Goal: Information Seeking & Learning: Learn about a topic

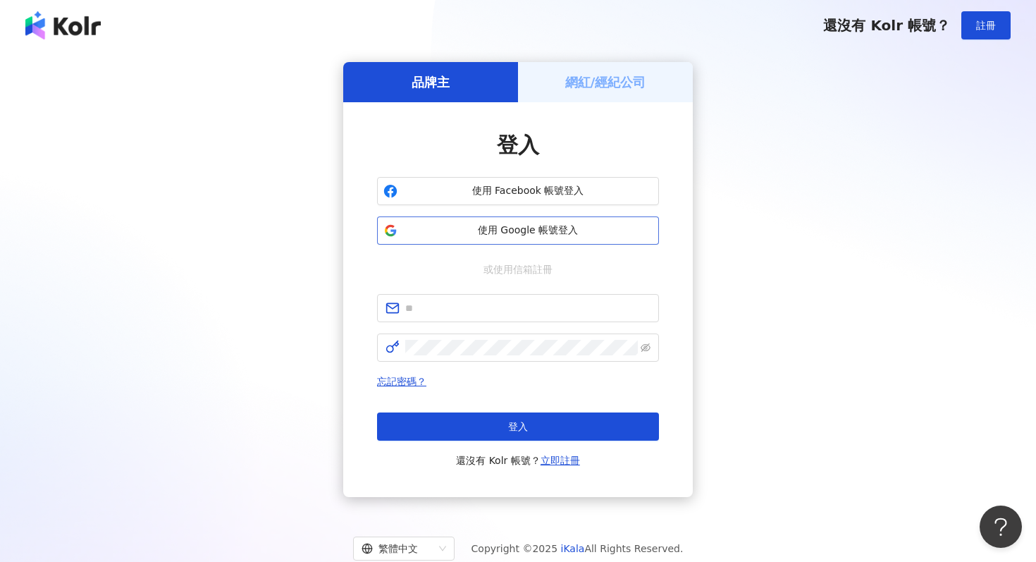
click at [500, 239] on button "使用 Google 帳號登入" at bounding box center [518, 230] width 282 height 28
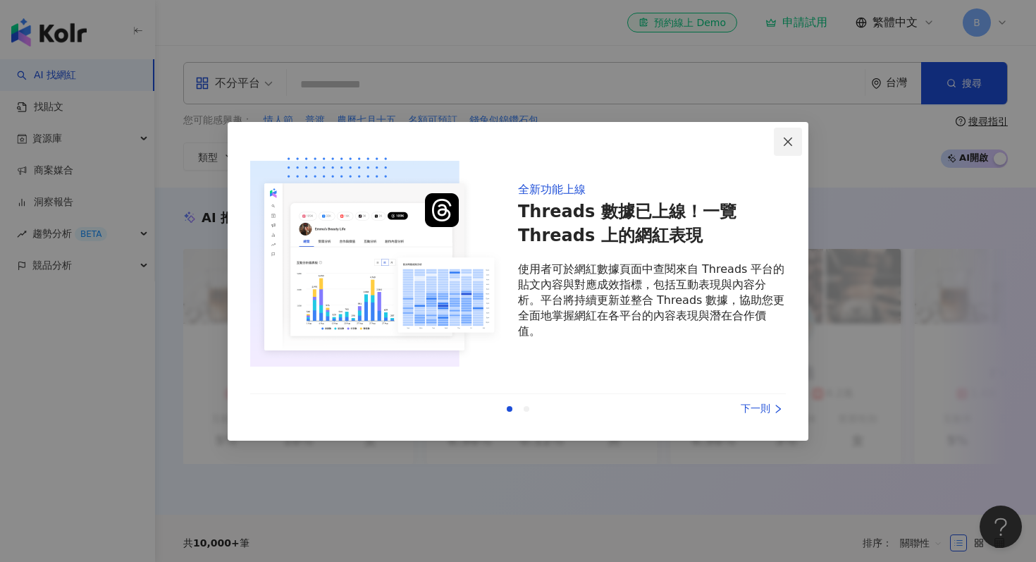
click at [786, 142] on icon "close" at bounding box center [787, 141] width 11 height 11
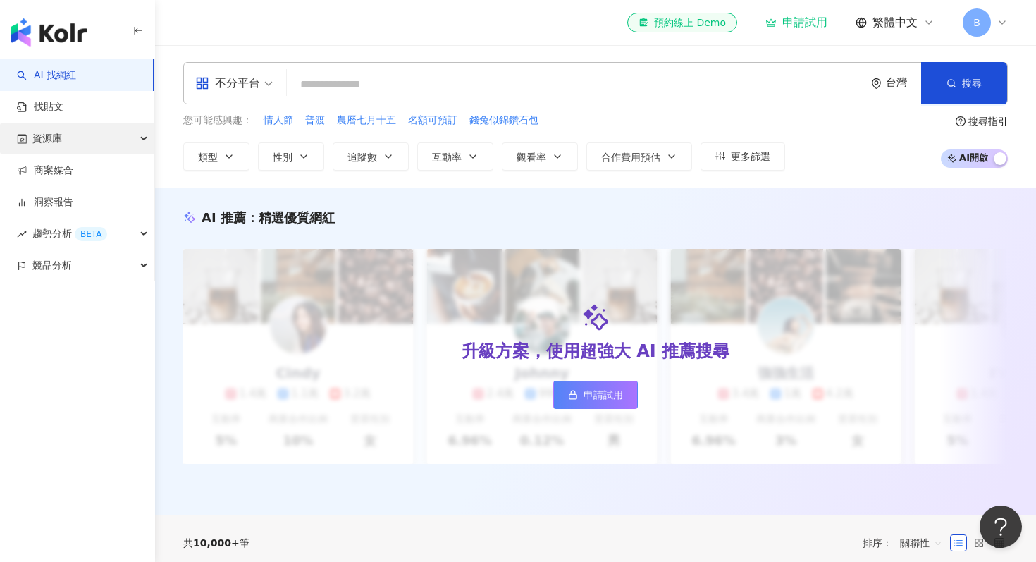
click at [62, 134] on div "資源庫" at bounding box center [77, 139] width 154 height 32
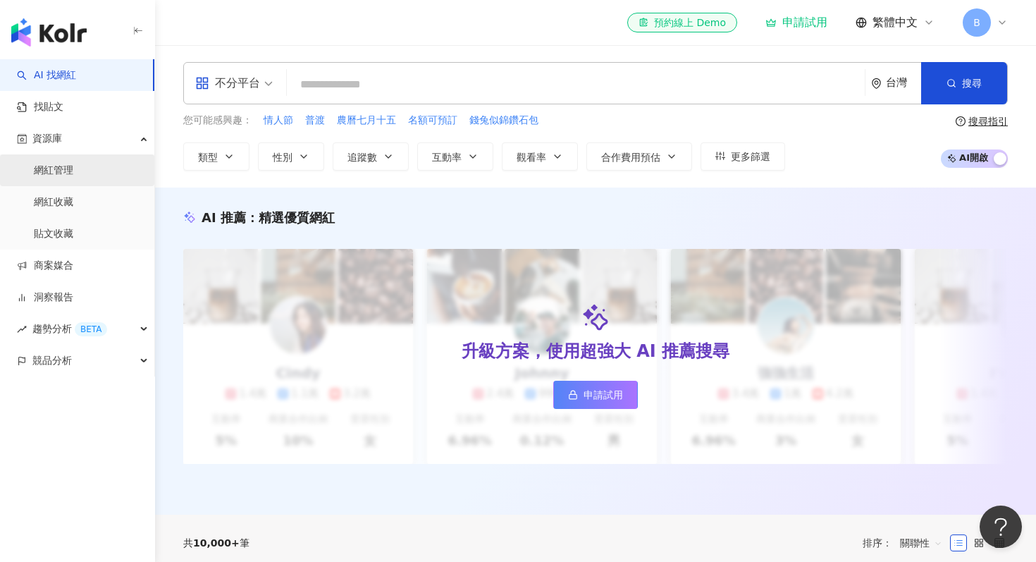
click at [57, 178] on link "網紅管理" at bounding box center [53, 170] width 39 height 14
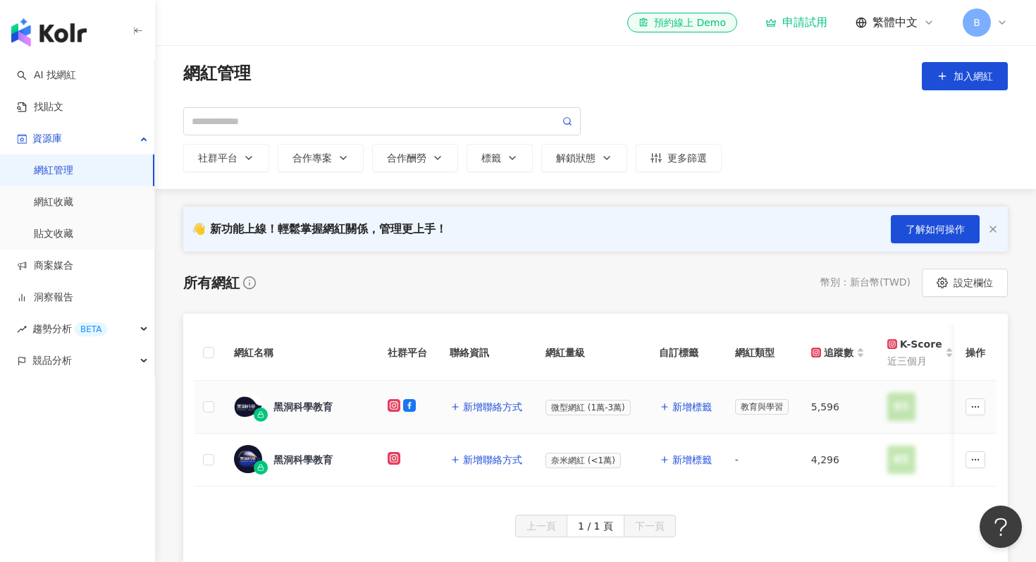
click at [319, 405] on div "黑洞科學教育" at bounding box center [302, 406] width 59 height 14
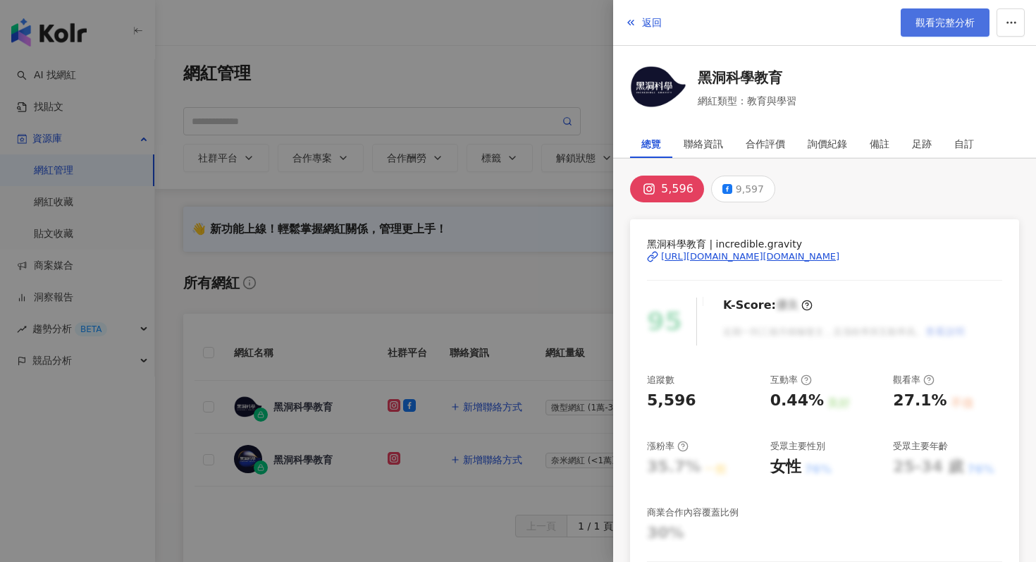
click at [922, 33] on link "觀看完整分析" at bounding box center [944, 22] width 89 height 28
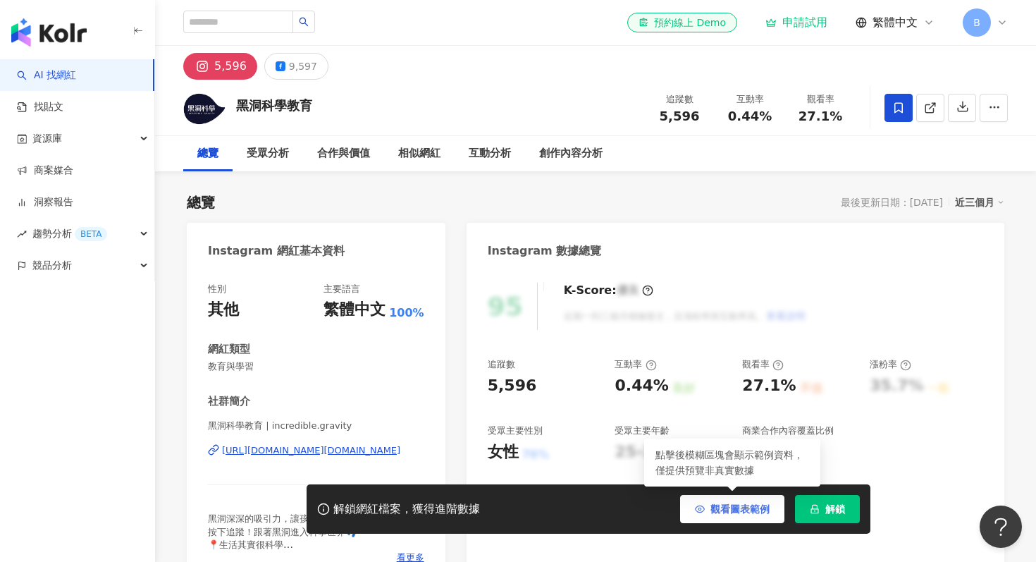
click at [769, 508] on span "觀看圖表範例" at bounding box center [739, 508] width 59 height 11
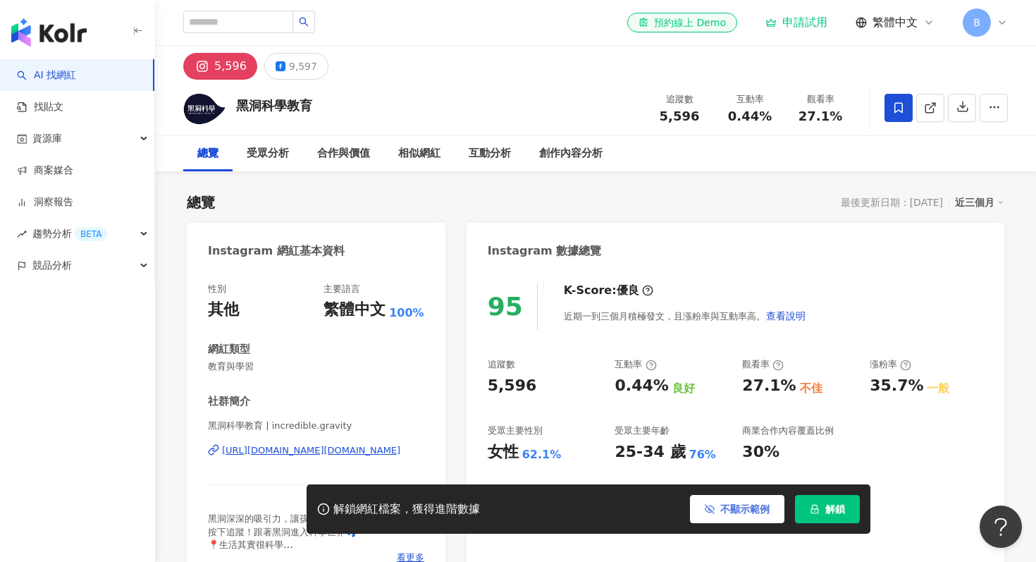
click at [750, 503] on span "不顯示範例" at bounding box center [744, 508] width 49 height 11
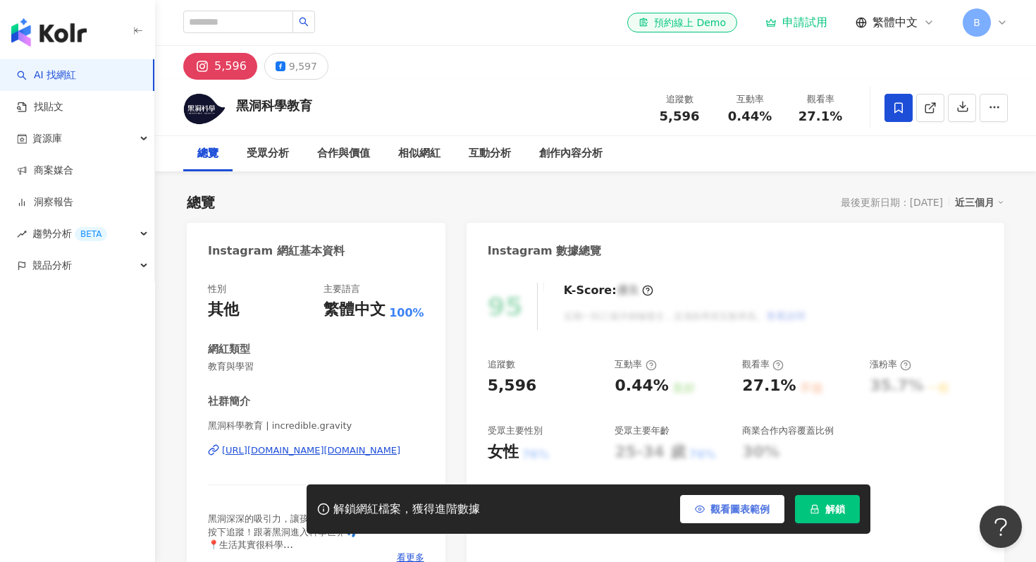
click at [750, 503] on span "觀看圖表範例" at bounding box center [739, 508] width 59 height 11
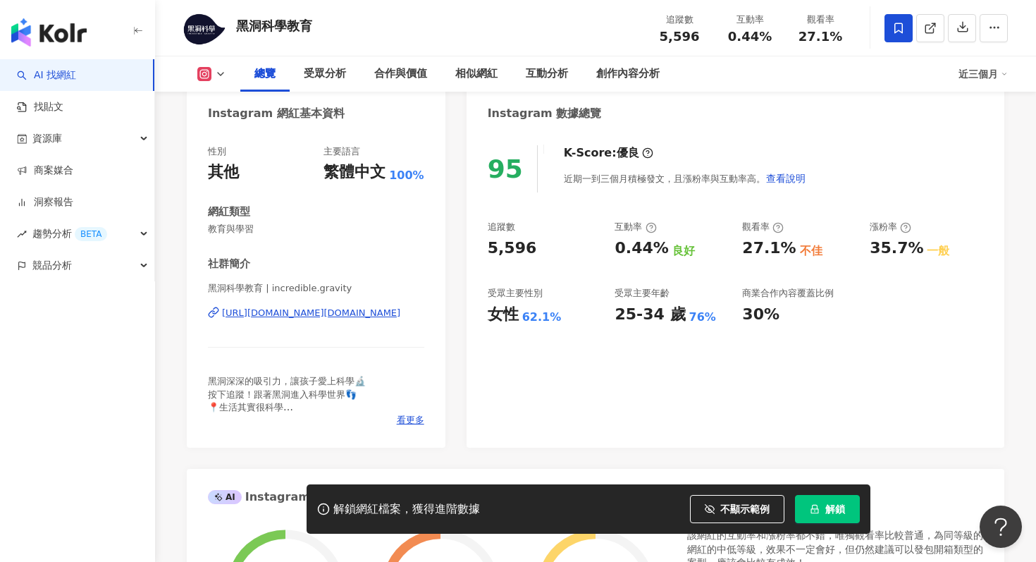
scroll to position [138, 0]
click at [934, 254] on div "一般" at bounding box center [937, 249] width 23 height 15
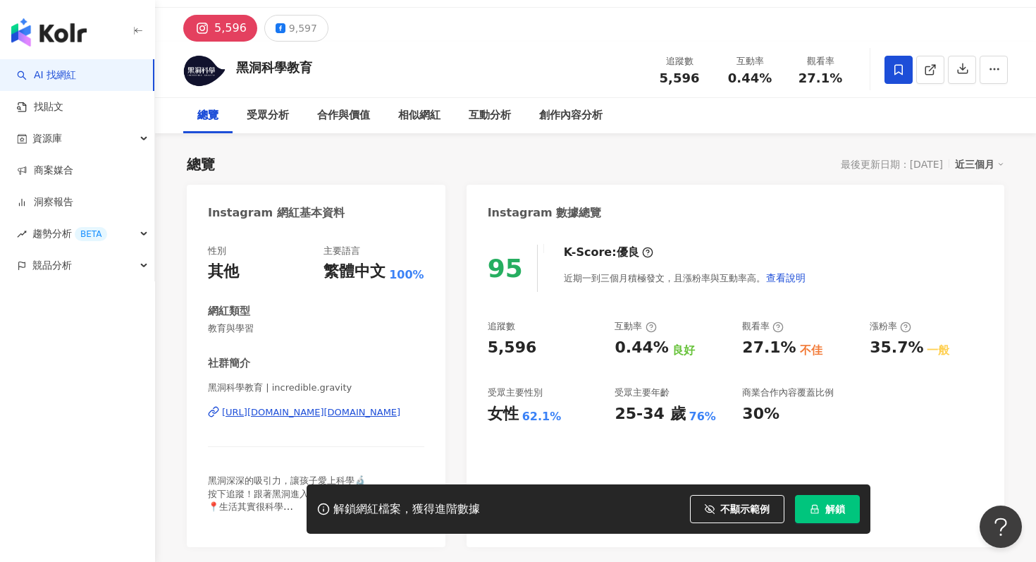
scroll to position [39, 0]
click at [297, 29] on div "9,597" at bounding box center [303, 28] width 28 height 20
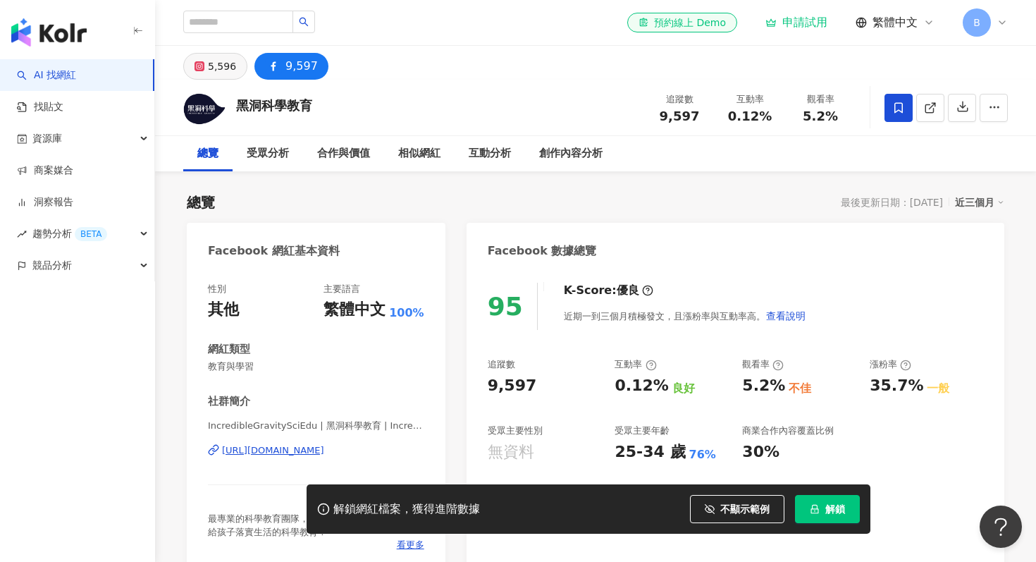
click at [228, 68] on div "5,596" at bounding box center [222, 66] width 28 height 20
